Goal: Information Seeking & Learning: Learn about a topic

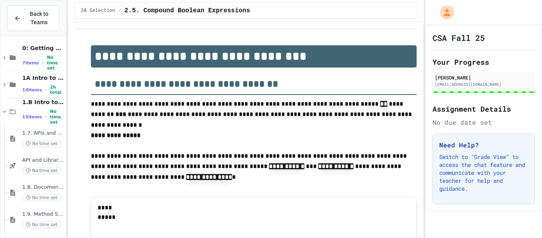
type input "*****"
type input "****"
click at [12, 113] on icon at bounding box center [13, 111] width 6 height 5
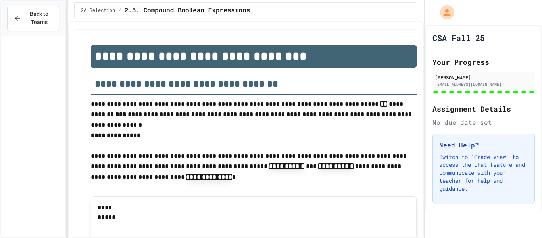
scroll to position [328, 0]
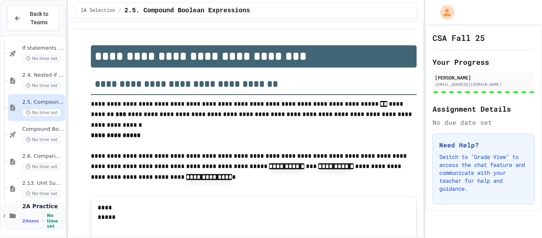
click at [47, 225] on span "No time set" at bounding box center [55, 221] width 17 height 16
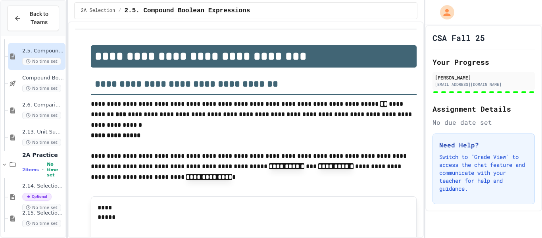
scroll to position [382, 0]
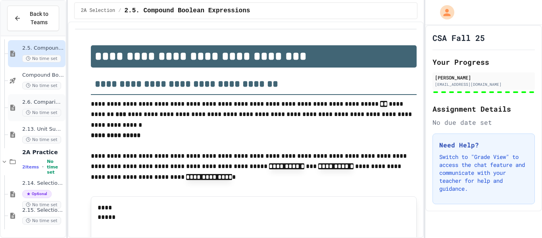
click at [17, 99] on div "2.6. Comparing Boolean Expressions ([PERSON_NAME] Laws) No time set" at bounding box center [37, 107] width 58 height 27
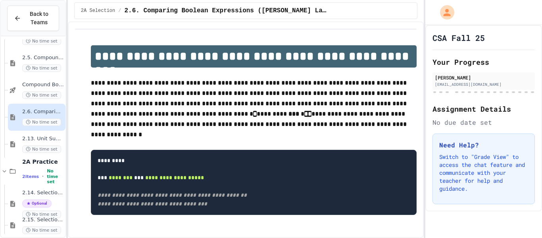
click at [13, 135] on div "2.13. Unit Summary 2a Selection (2.1-2.6) No time set" at bounding box center [37, 144] width 58 height 27
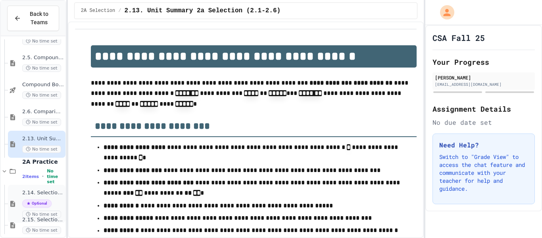
click at [15, 208] on div "2.14. Selection Mixed Up Code Practice (2.1-2.6) Optional No time set" at bounding box center [37, 203] width 58 height 38
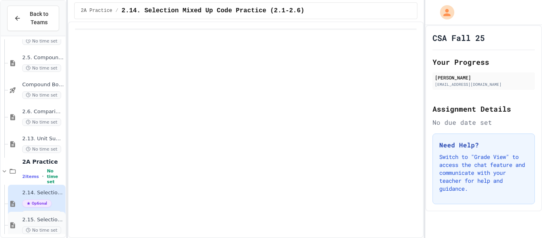
click at [17, 224] on icon at bounding box center [13, 224] width 10 height 7
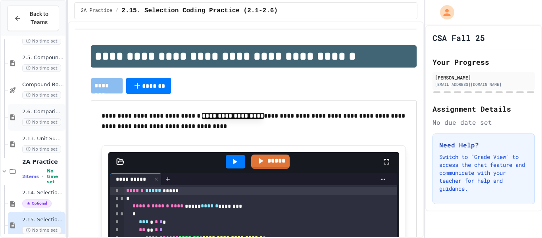
click at [22, 119] on span "No time set" at bounding box center [41, 122] width 39 height 8
